Goal: Obtain resource: Obtain resource

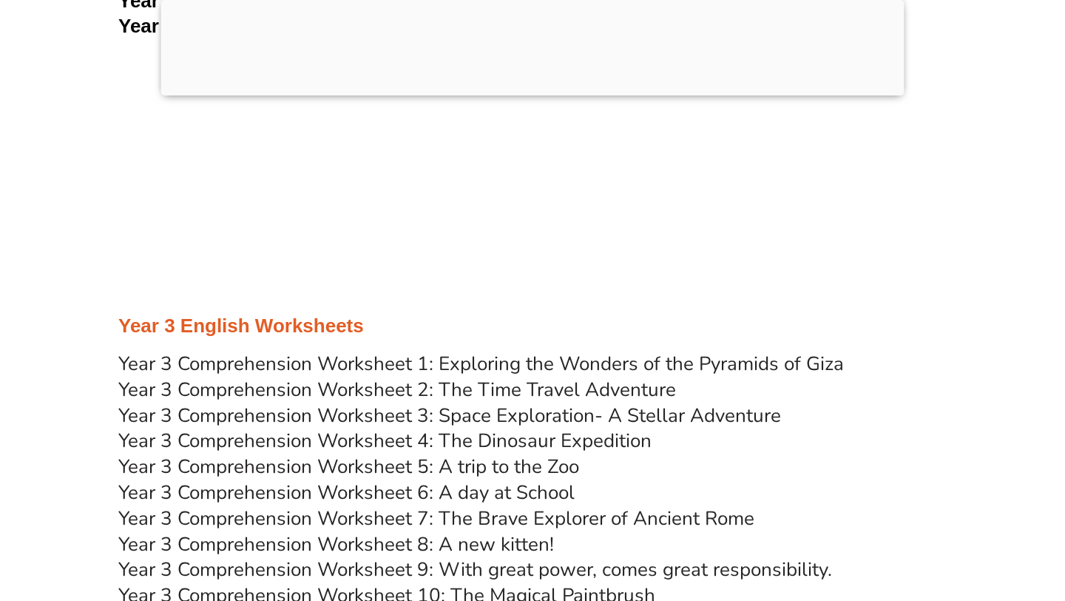
scroll to position [4725, 0]
click at [395, 387] on link "Year 3 Comprehension Worksheet 2: The Time Travel Adventure" at bounding box center [397, 389] width 558 height 26
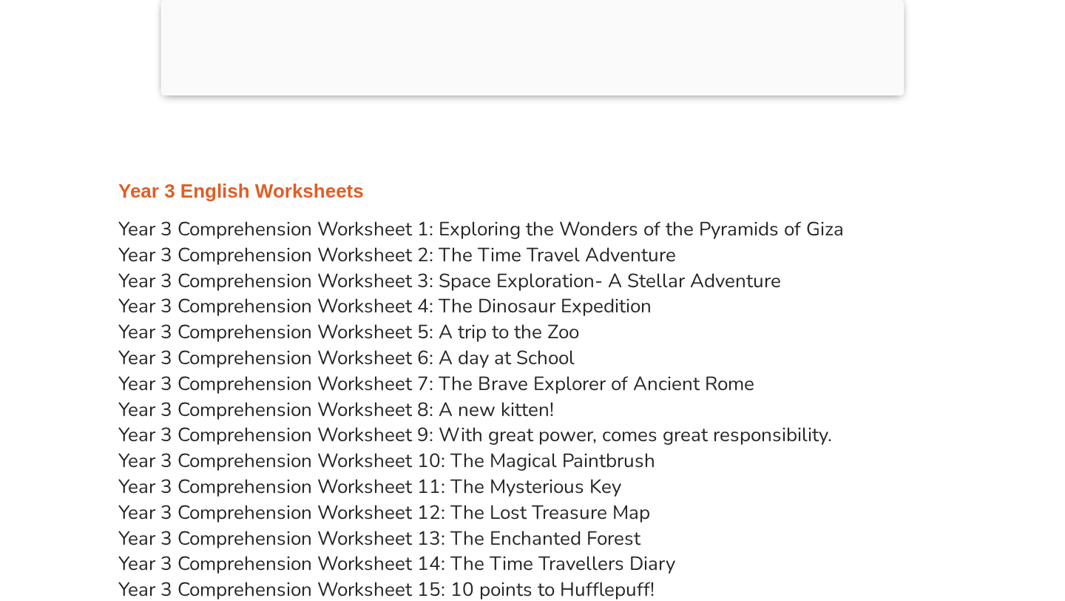
scroll to position [4864, 0]
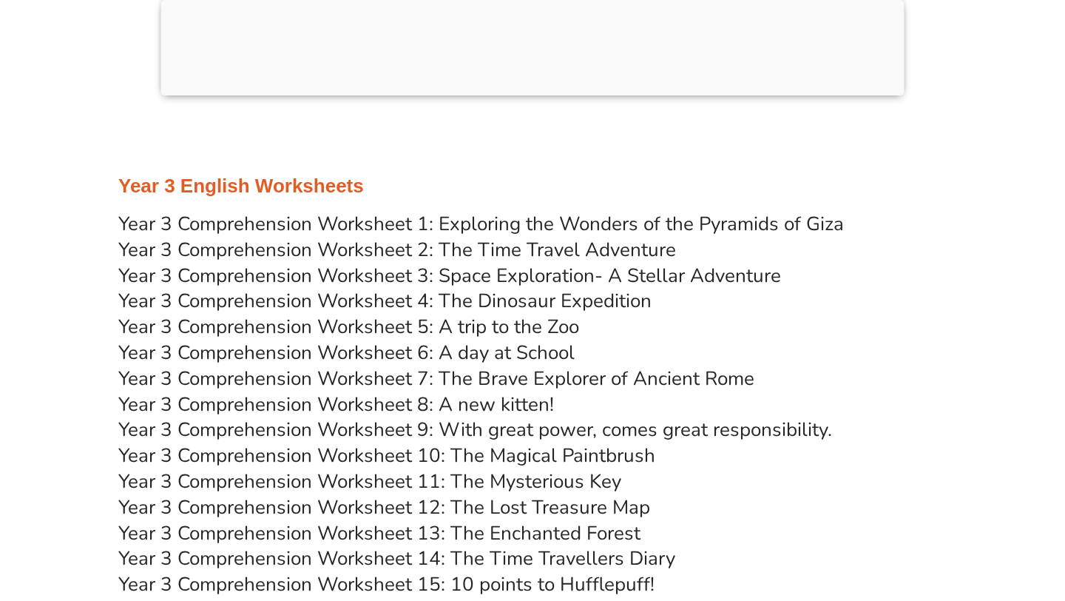
click at [342, 329] on link "Year 3 Comprehension Worksheet 5: A trip to the Zoo" at bounding box center [348, 327] width 461 height 26
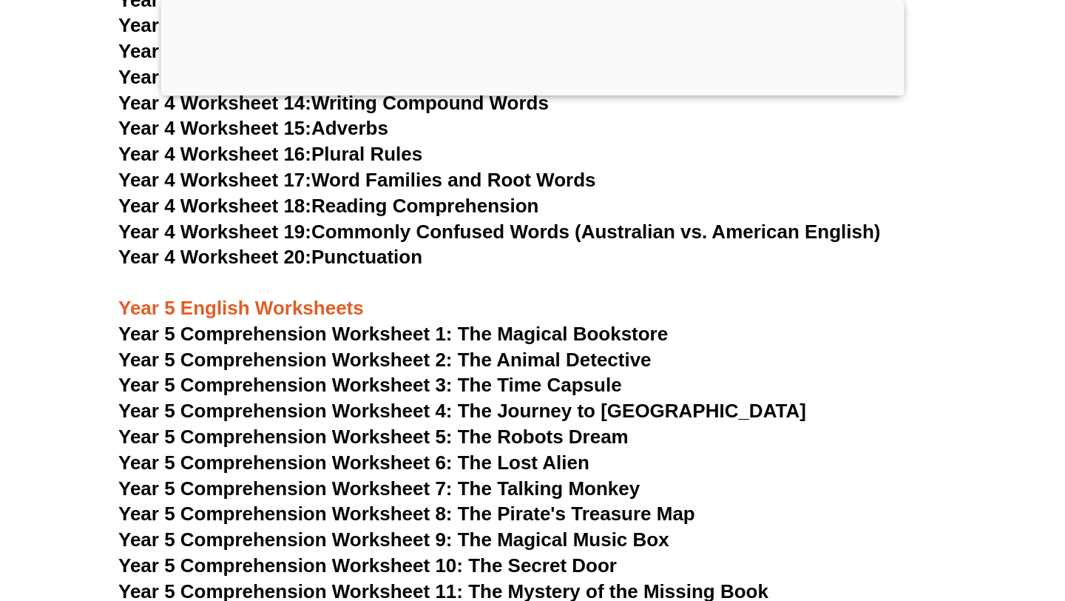
scroll to position [6936, 0]
click at [393, 328] on span "Year 5 Comprehension Worksheet 1: The Magical Bookstore" at bounding box center [393, 333] width 550 height 22
click at [393, 358] on span "Year 5 Comprehension Worksheet 2: The Animal Detective" at bounding box center [384, 359] width 533 height 22
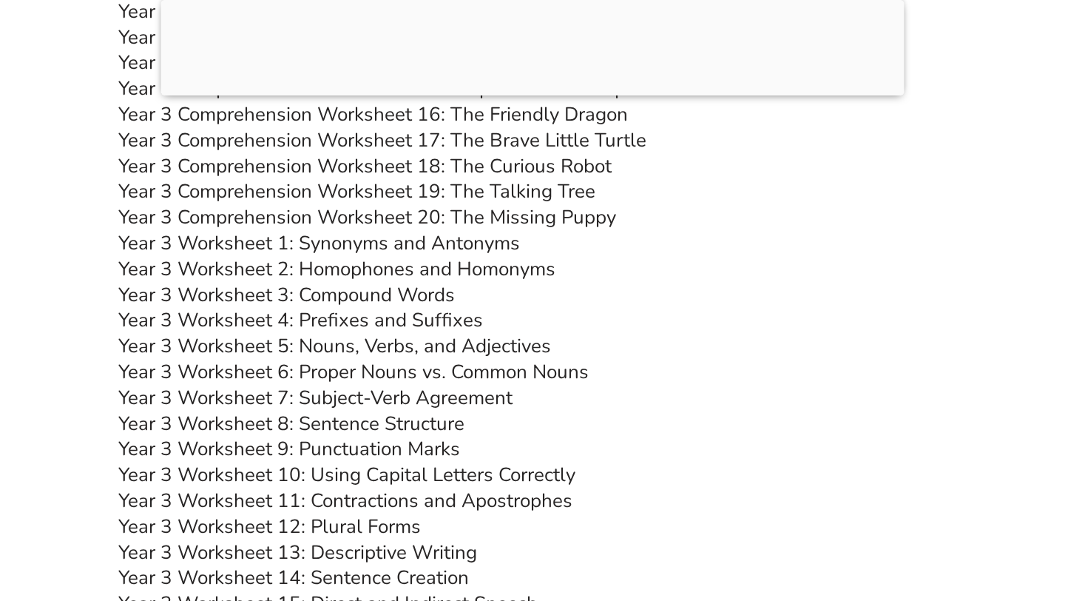
scroll to position [5363, 0]
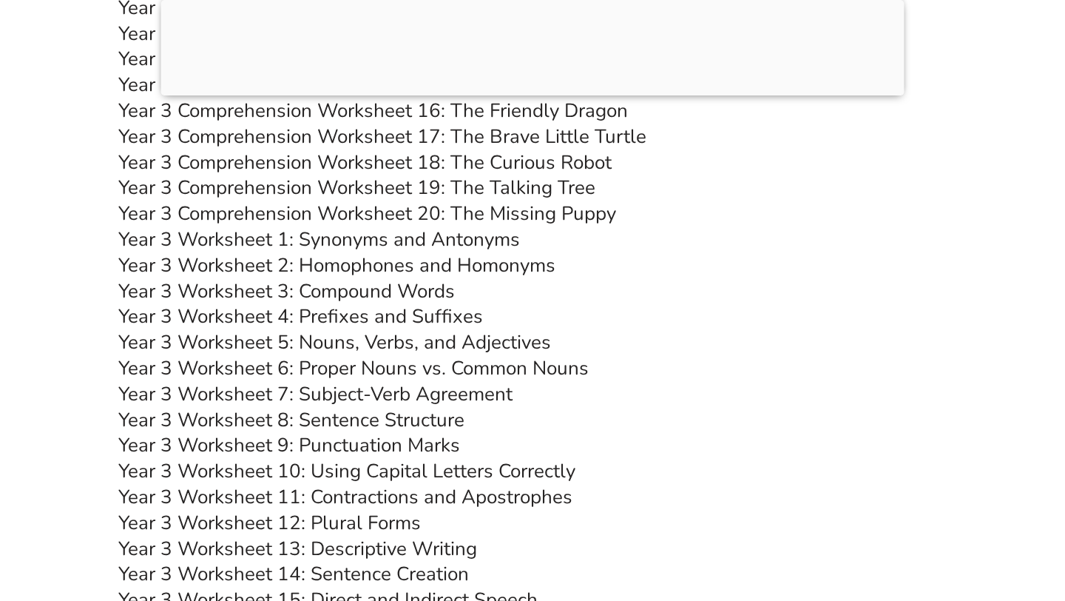
click at [309, 340] on link "Year 3 Worksheet 5: Nouns, Verbs, and Adjectives" at bounding box center [334, 342] width 433 height 26
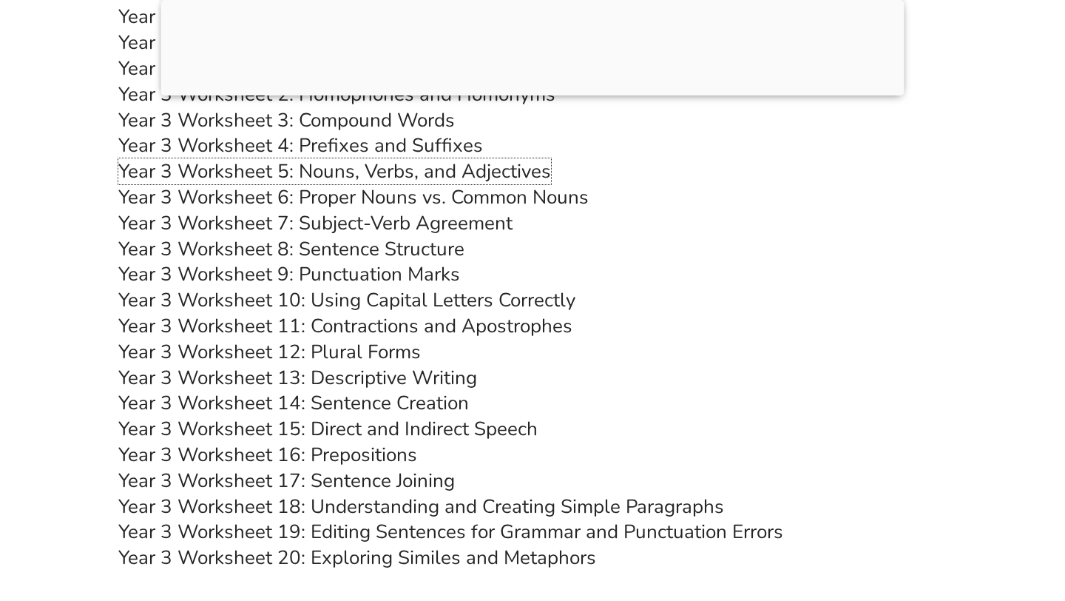
scroll to position [5533, 0]
click at [262, 344] on link "Year 3 Worksheet 12: Plural Forms" at bounding box center [269, 352] width 303 height 26
click at [403, 430] on link "Year 3 Worksheet 15: Direct and Indirect Speech" at bounding box center [327, 429] width 419 height 26
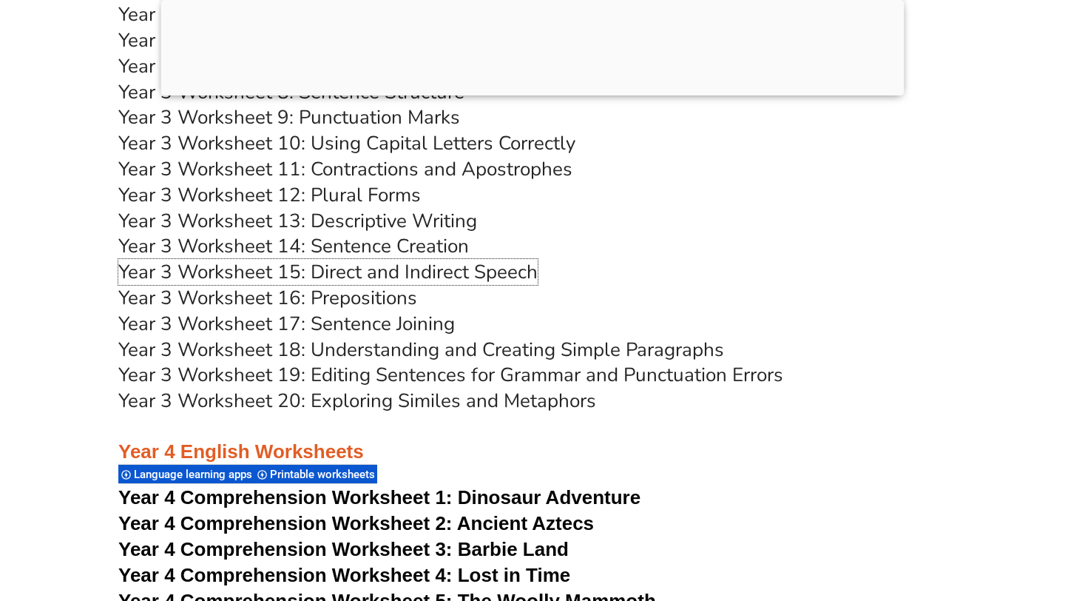
scroll to position [5692, 0]
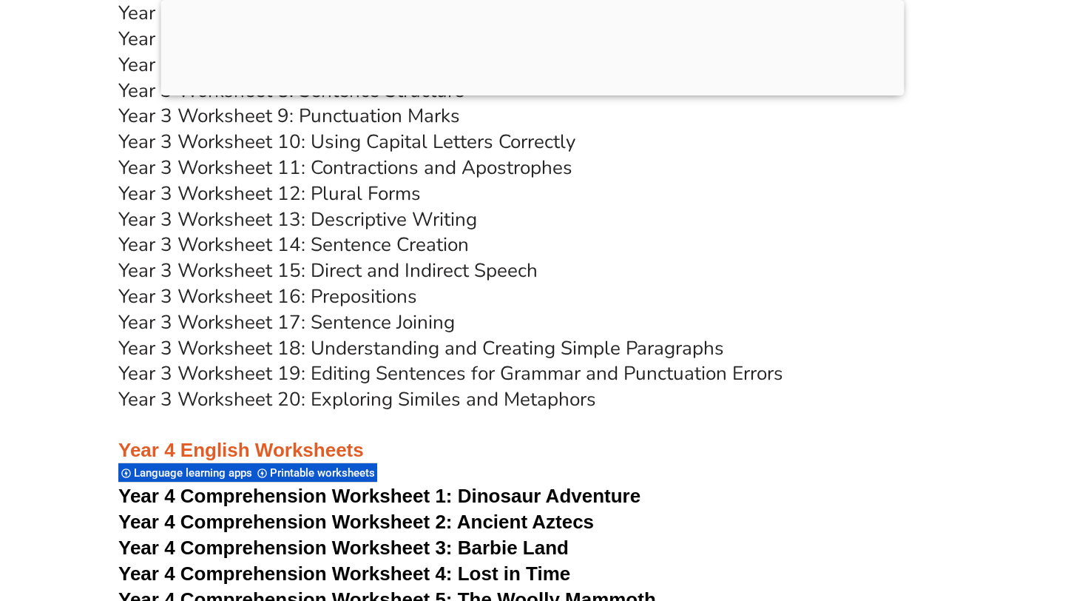
click at [358, 294] on link "Year 3 Worksheet 16: Prepositions" at bounding box center [267, 296] width 299 height 26
